Goal: Task Accomplishment & Management: Manage account settings

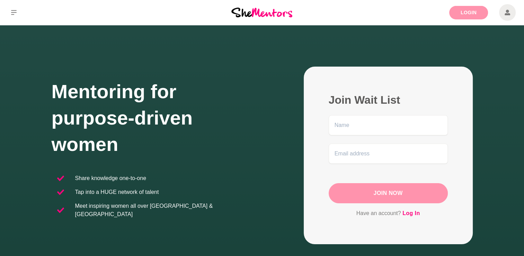
click at [470, 10] on link "Login" at bounding box center [469, 13] width 39 height 14
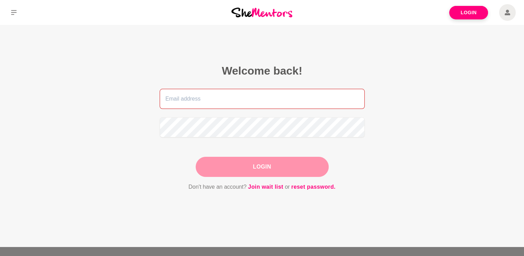
click at [174, 101] on input "email" at bounding box center [262, 99] width 205 height 20
type input "[EMAIL_ADDRESS][DOMAIN_NAME]"
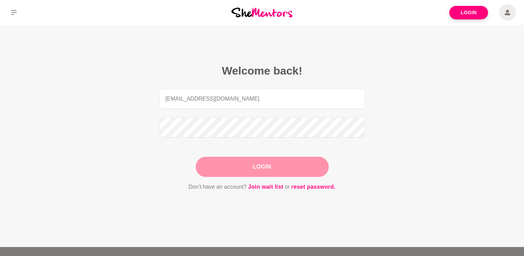
click at [271, 166] on button "Login" at bounding box center [262, 167] width 133 height 20
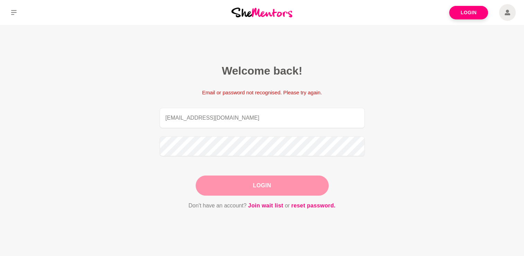
click at [271, 184] on button "Login" at bounding box center [262, 185] width 133 height 20
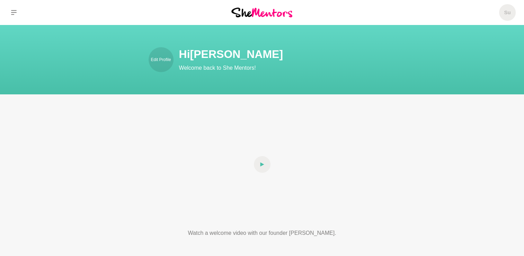
click at [292, 232] on p "Watch a welcome video with our founder [PERSON_NAME]." at bounding box center [263, 233] width 200 height 8
